Goal: Transaction & Acquisition: Purchase product/service

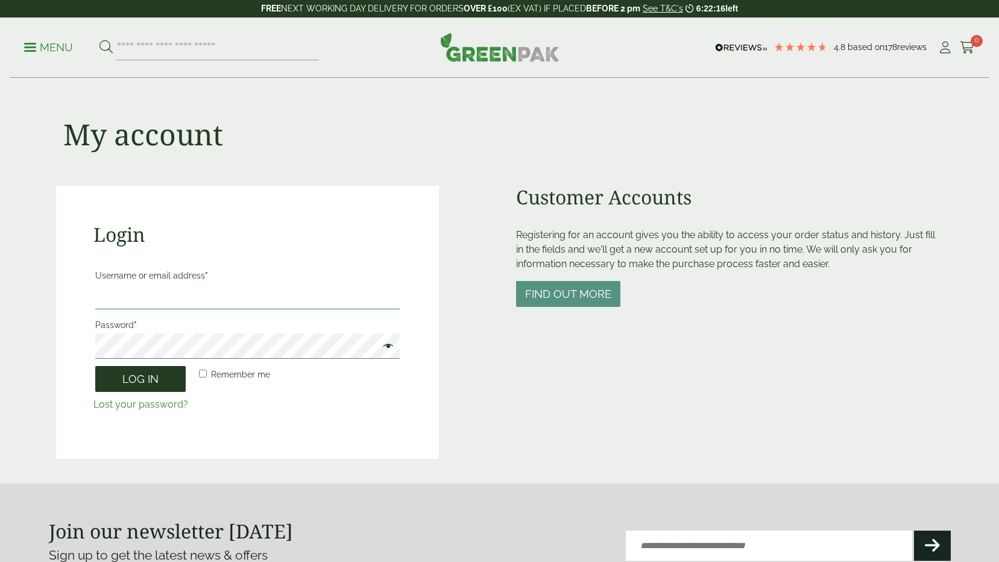
type input "**********"
click at [130, 380] on button "Log in" at bounding box center [140, 379] width 90 height 26
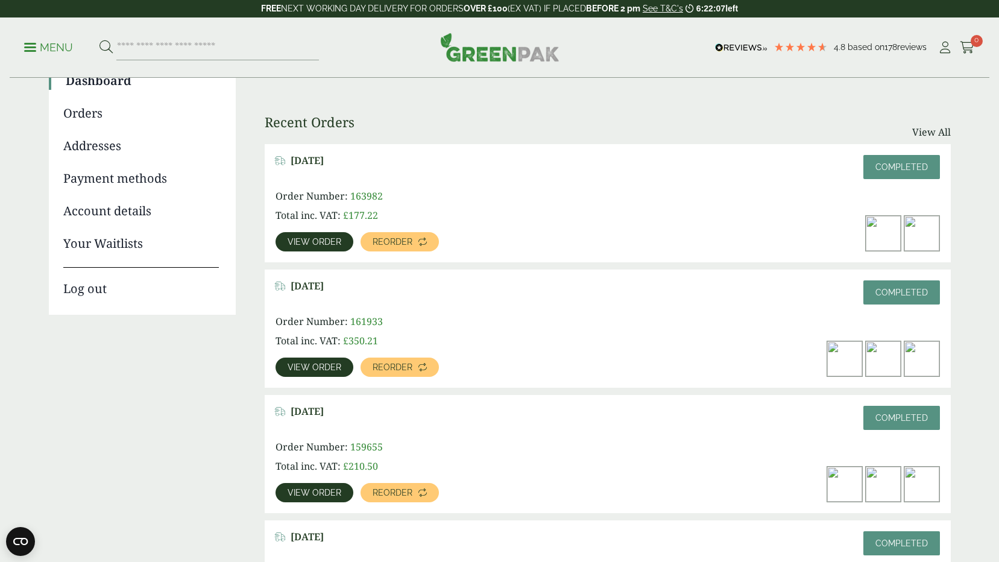
scroll to position [121, 0]
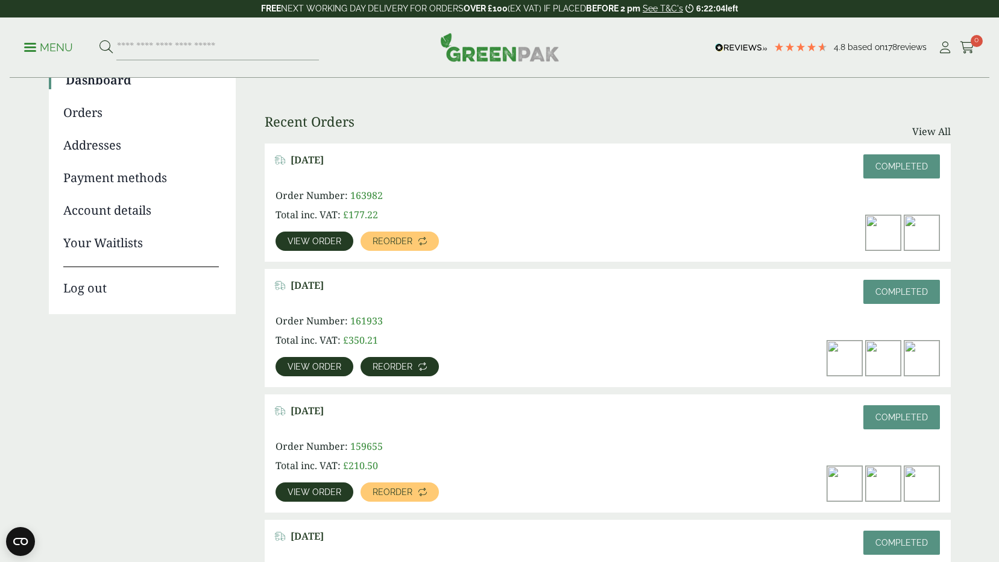
click at [410, 370] on link "Reorder" at bounding box center [399, 366] width 78 height 19
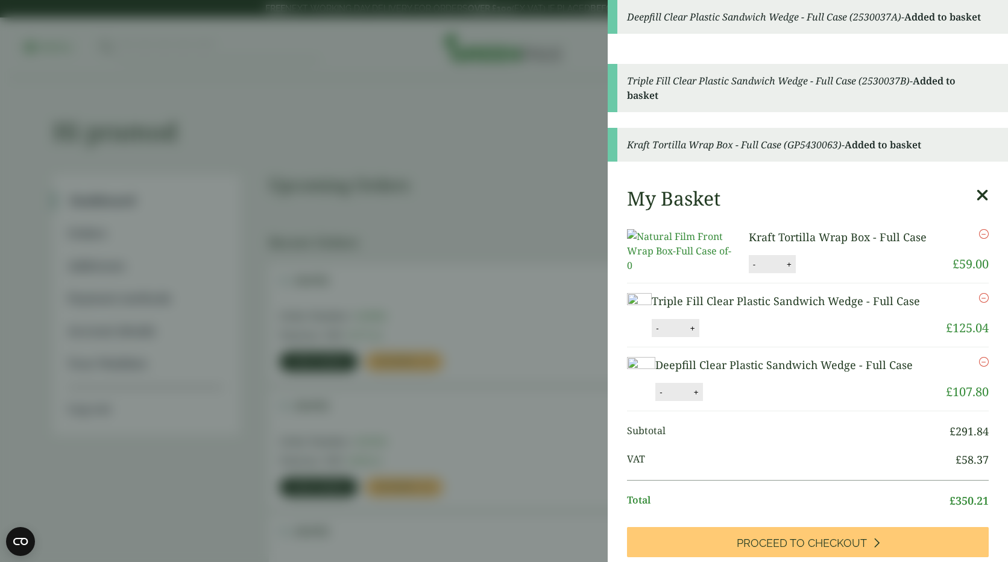
click at [979, 235] on icon "Remove this item" at bounding box center [984, 234] width 10 height 10
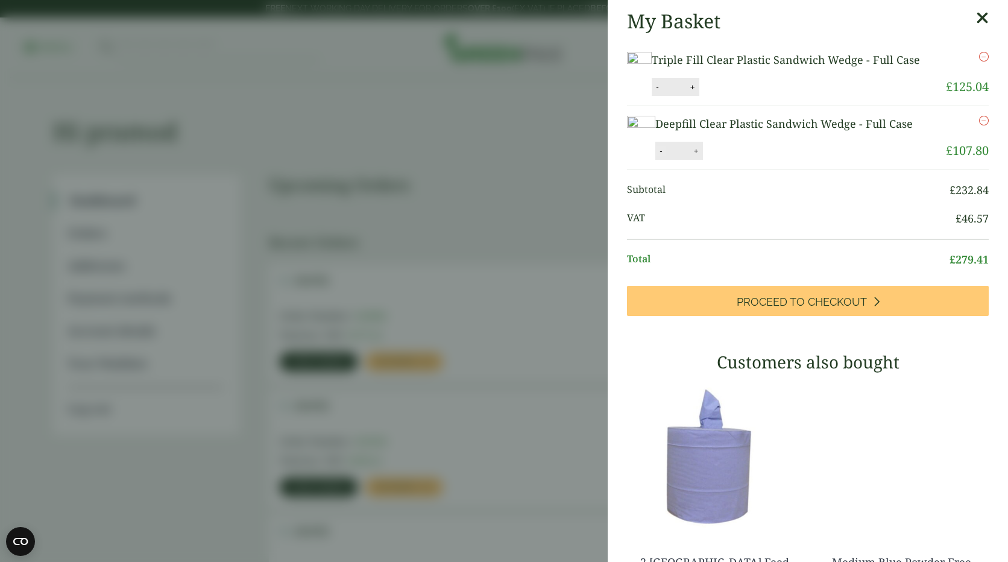
click at [656, 156] on button "-" at bounding box center [661, 151] width 10 height 10
type input "*"
click at [740, 160] on button "Update" at bounding box center [735, 151] width 60 height 18
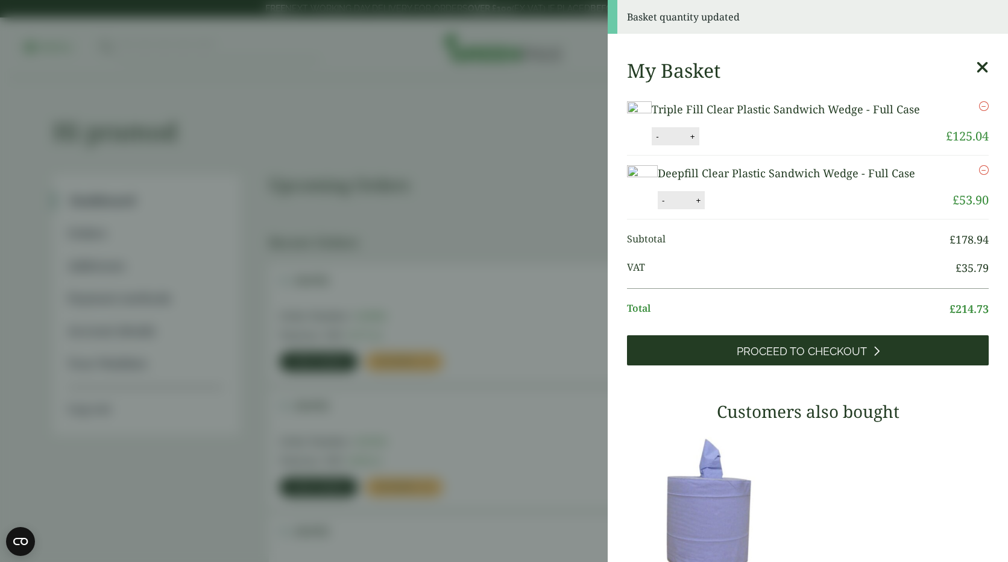
click at [777, 358] on span "Proceed to Checkout" at bounding box center [802, 351] width 130 height 13
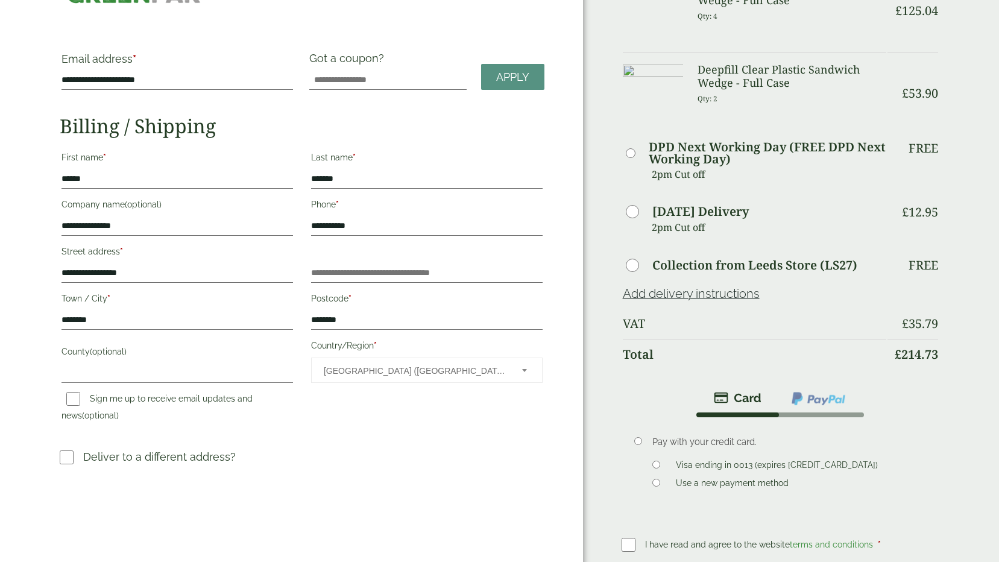
scroll to position [241, 0]
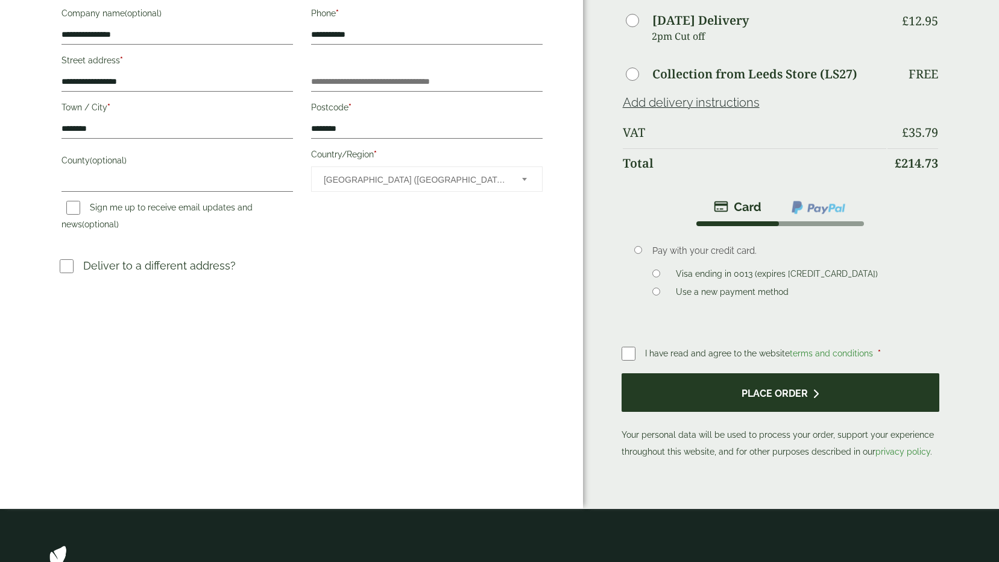
click at [720, 391] on button "Place order" at bounding box center [781, 392] width 318 height 39
